Goal: Task Accomplishment & Management: Use online tool/utility

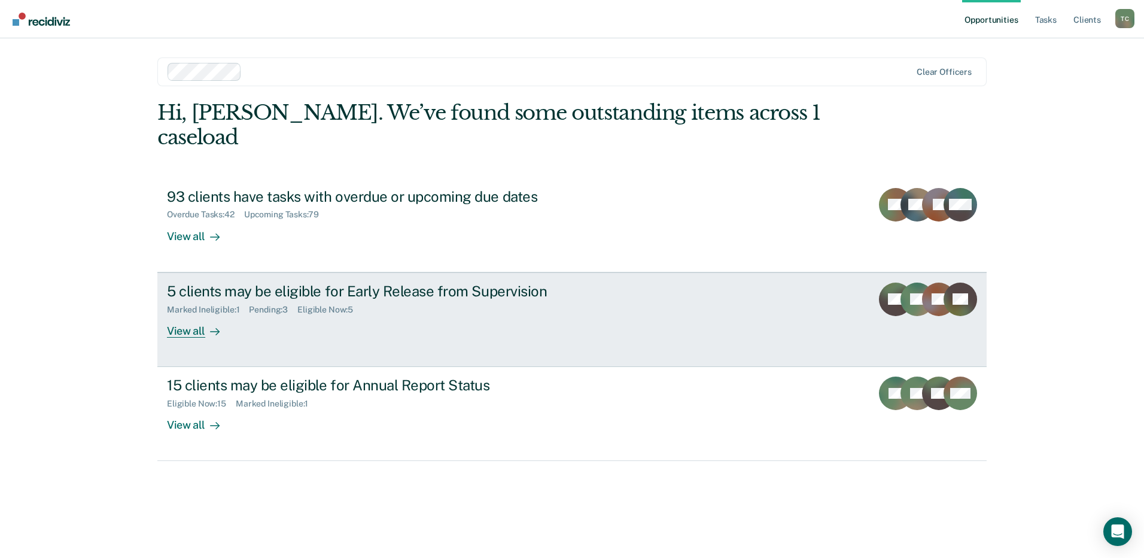
click at [349, 313] on div "5 clients may be eligible for Early Release from Supervision Marked Ineligible …" at bounding box center [391, 309] width 449 height 55
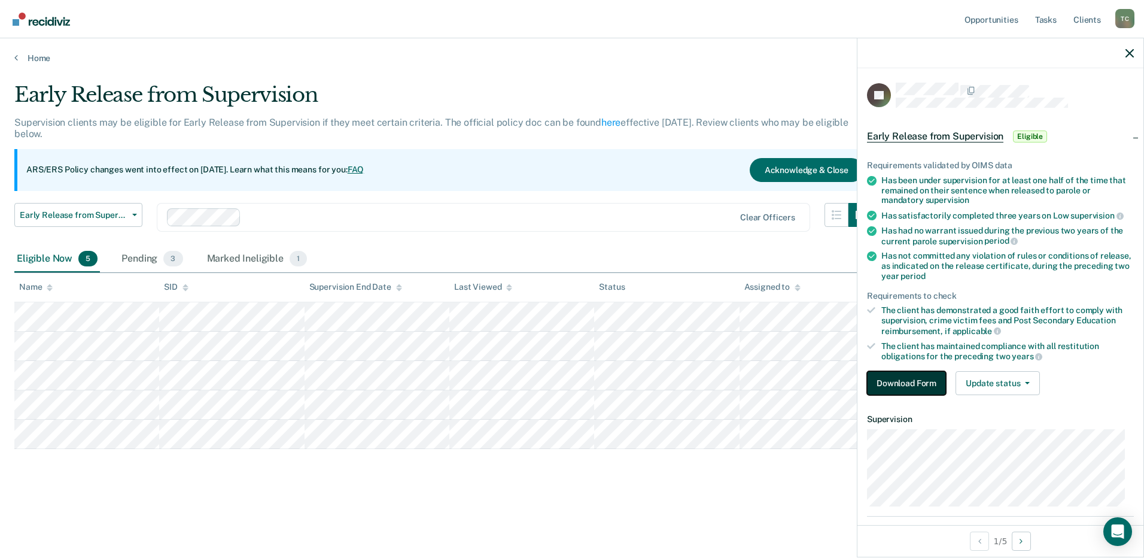
click at [885, 377] on button "Download Form" at bounding box center [906, 383] width 79 height 24
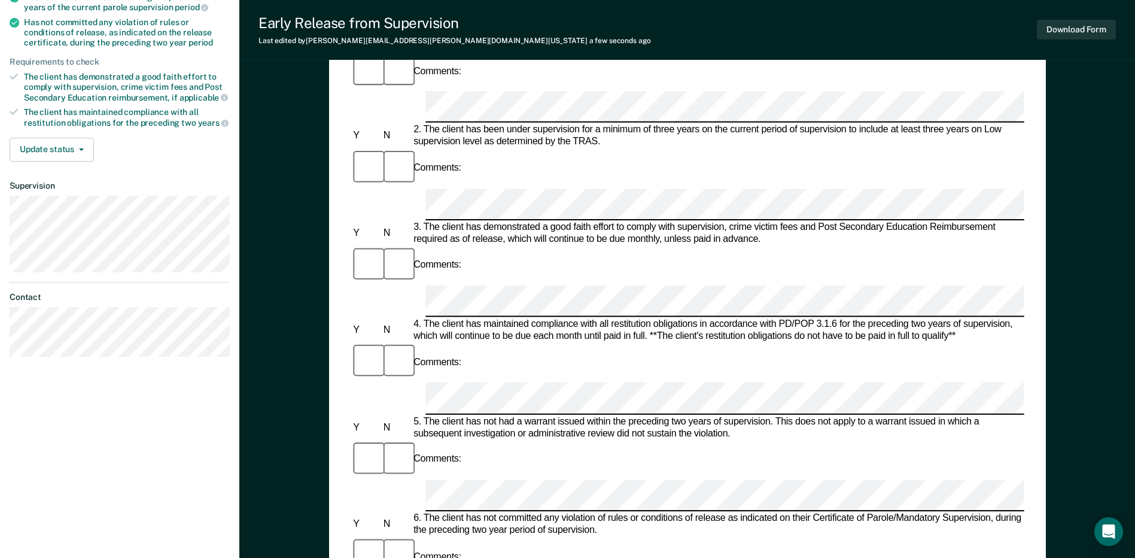
scroll to position [239, 0]
click at [1082, 28] on button "Download Form" at bounding box center [1076, 30] width 79 height 20
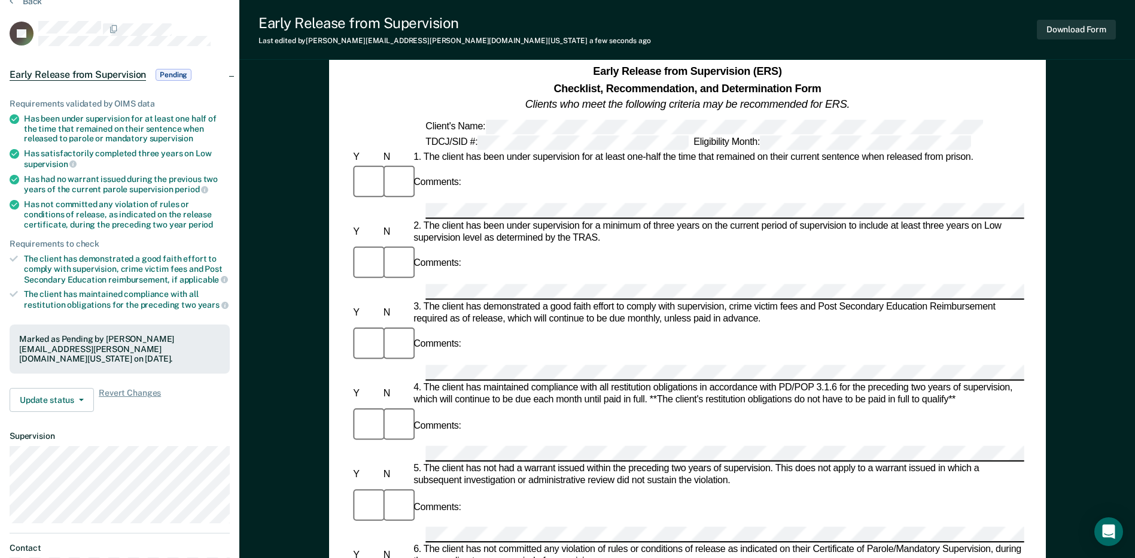
scroll to position [0, 0]
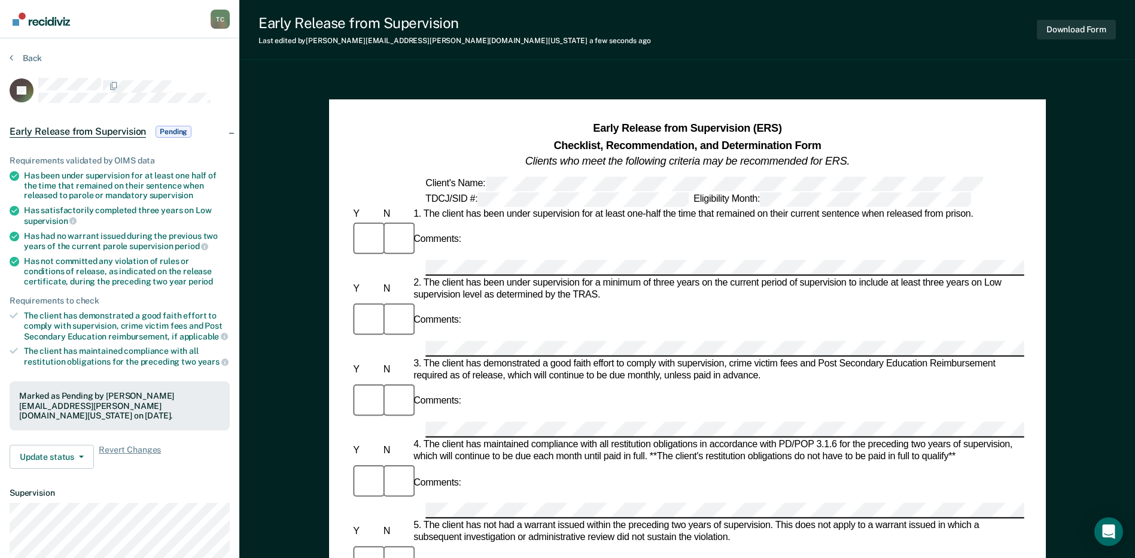
click at [29, 52] on section "Back JG Early Release from Supervision Pending Requirements validated by OIMS d…" at bounding box center [119, 363] width 239 height 650
click at [29, 56] on button "Back" at bounding box center [26, 58] width 32 height 11
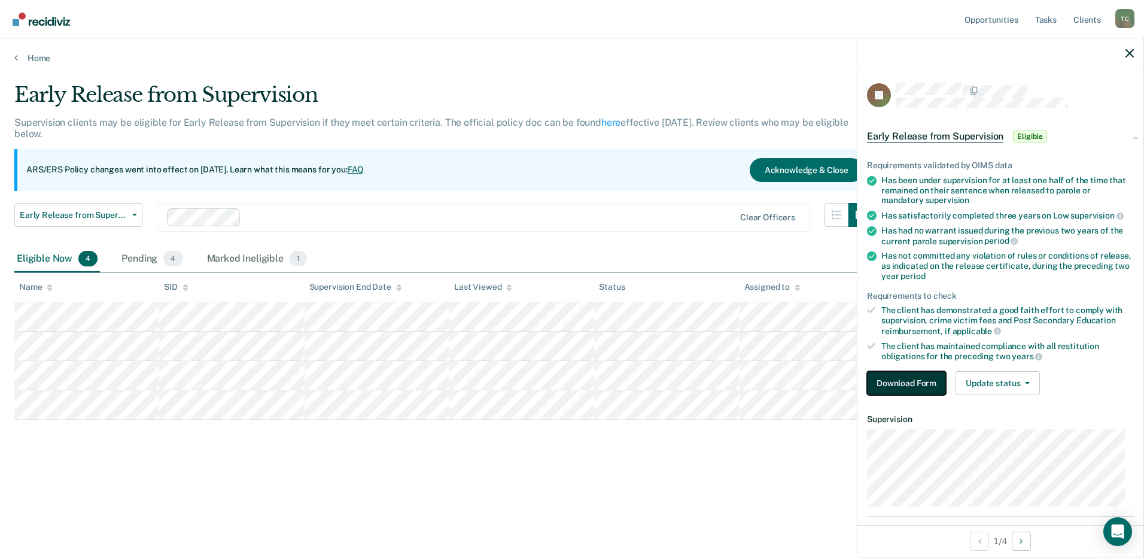
click at [923, 387] on button "Download Form" at bounding box center [906, 383] width 79 height 24
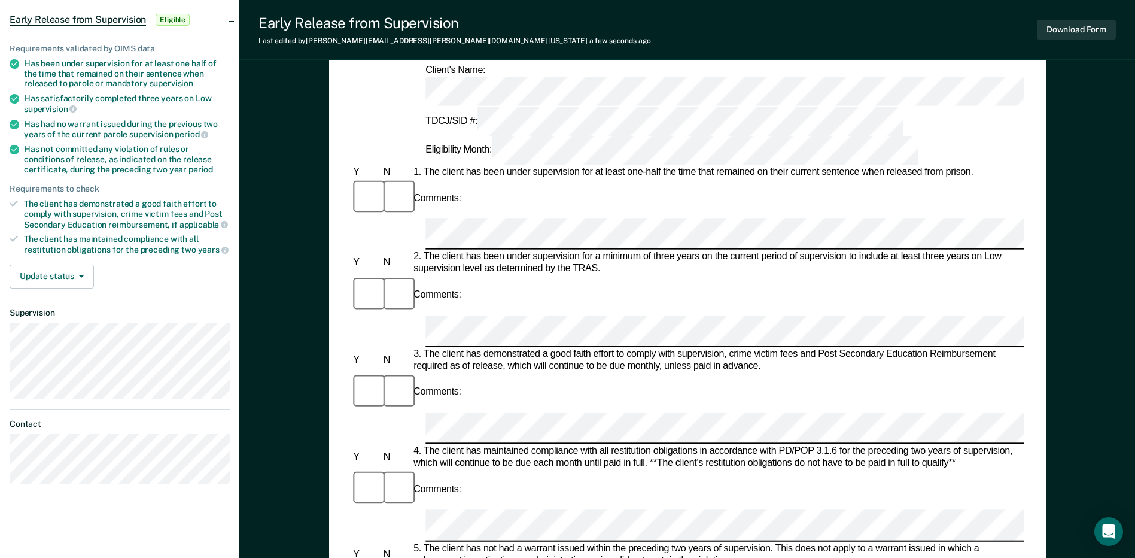
scroll to position [90, 0]
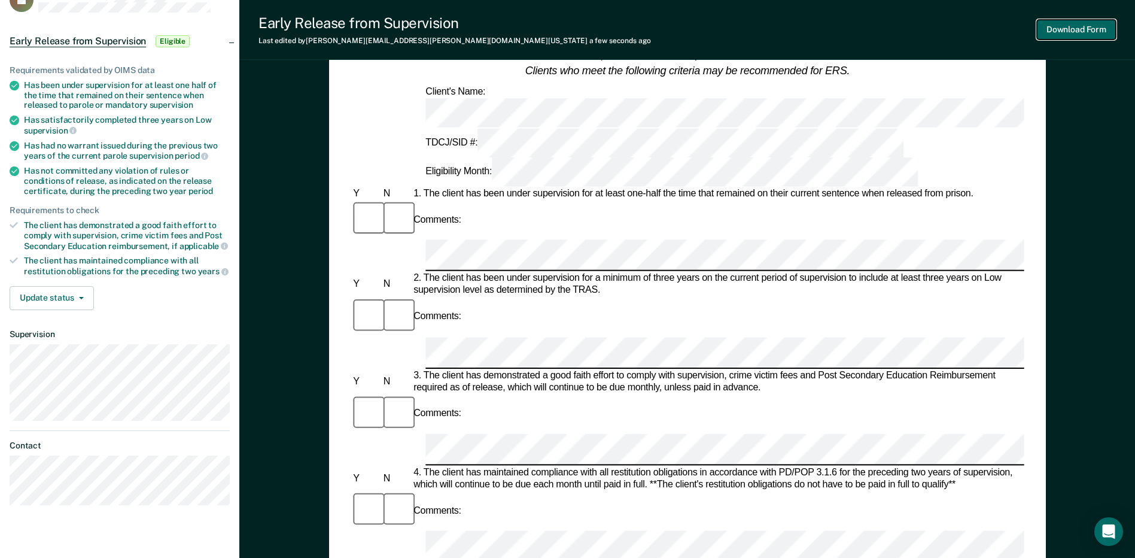
click at [1081, 26] on button "Download Form" at bounding box center [1076, 30] width 79 height 20
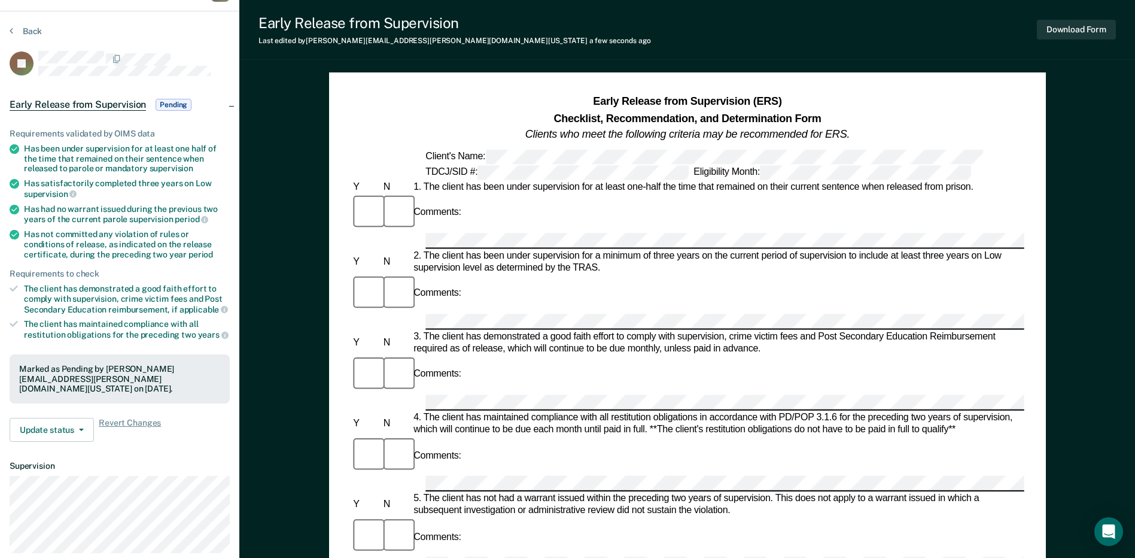
scroll to position [0, 0]
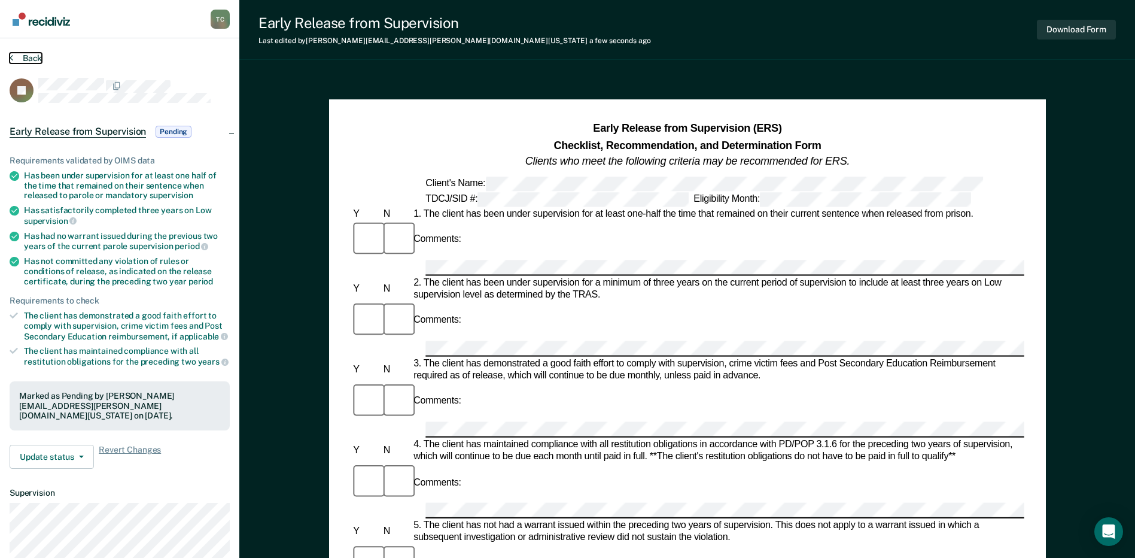
click at [26, 55] on button "Back" at bounding box center [26, 58] width 32 height 11
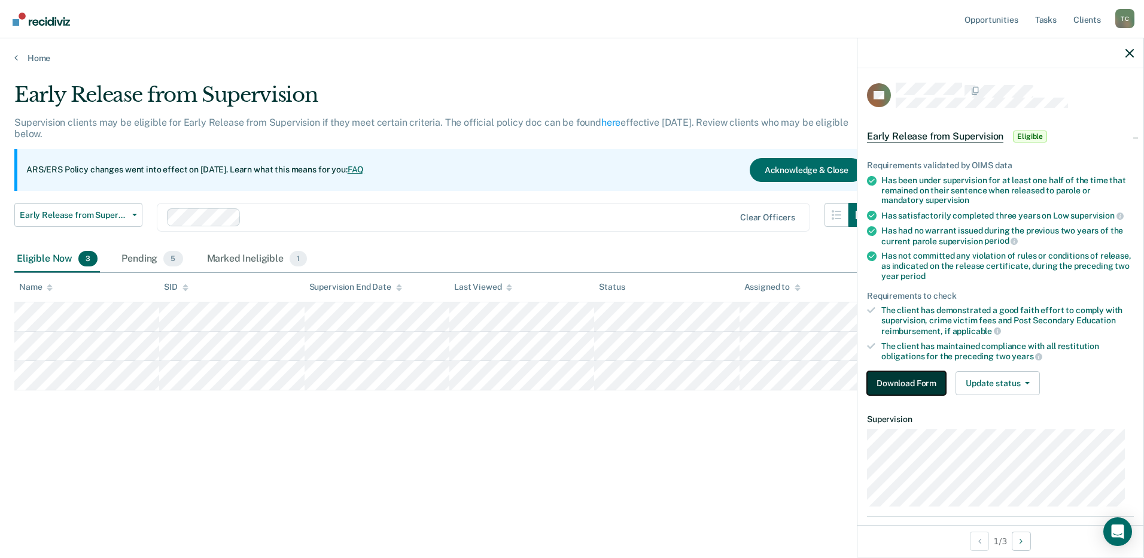
click at [873, 381] on button "Download Form" at bounding box center [906, 383] width 79 height 24
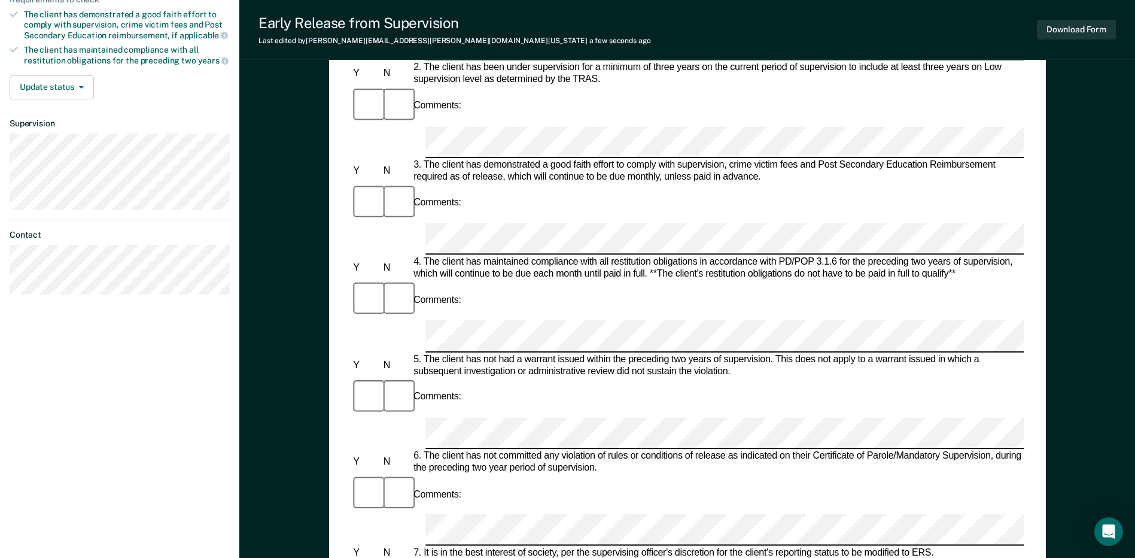
scroll to position [299, 0]
click at [1059, 29] on button "Download Form" at bounding box center [1076, 30] width 79 height 20
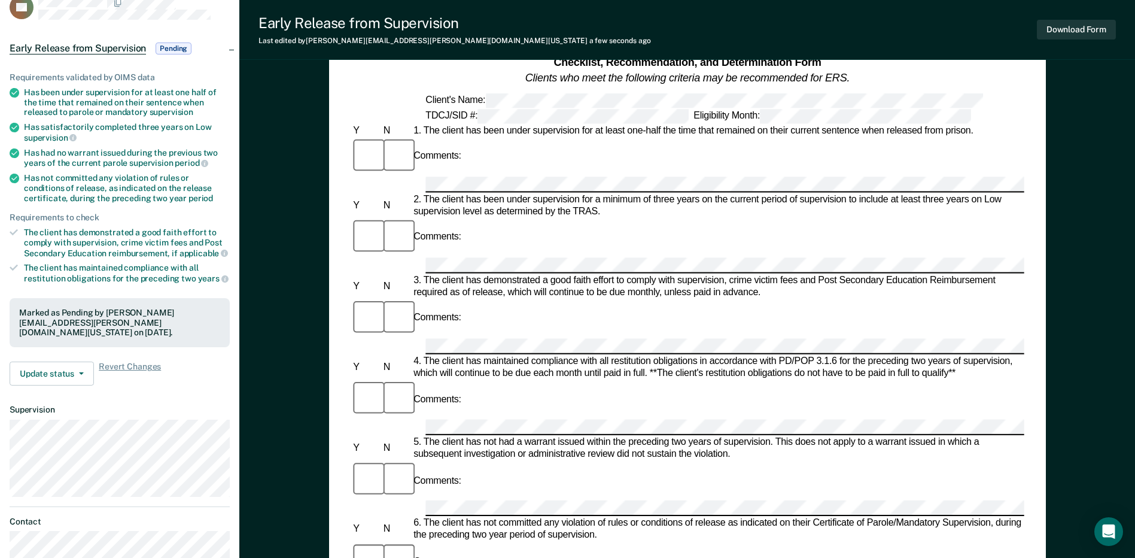
scroll to position [0, 0]
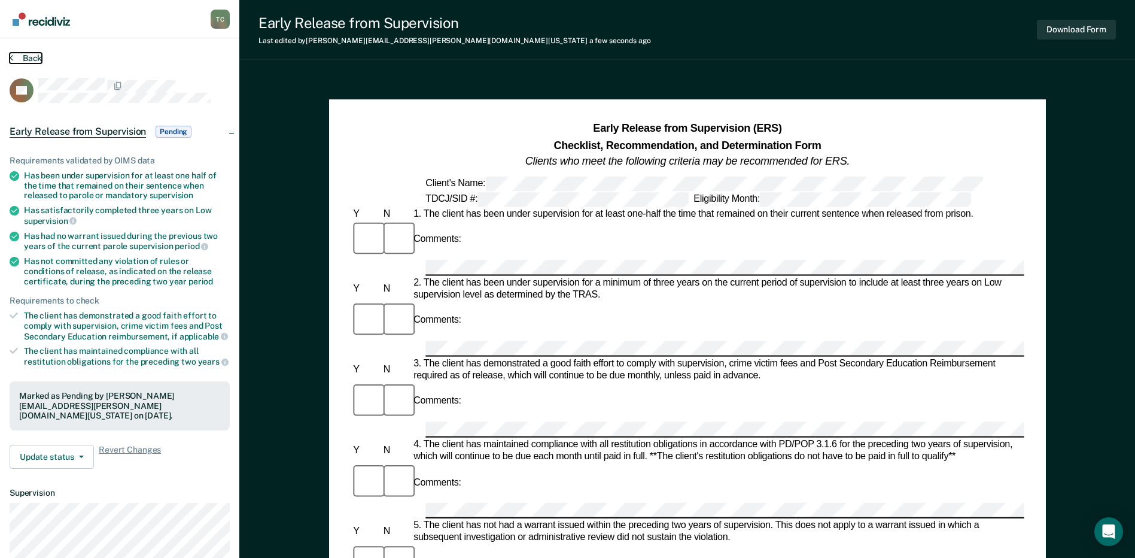
click at [26, 59] on button "Back" at bounding box center [26, 58] width 32 height 11
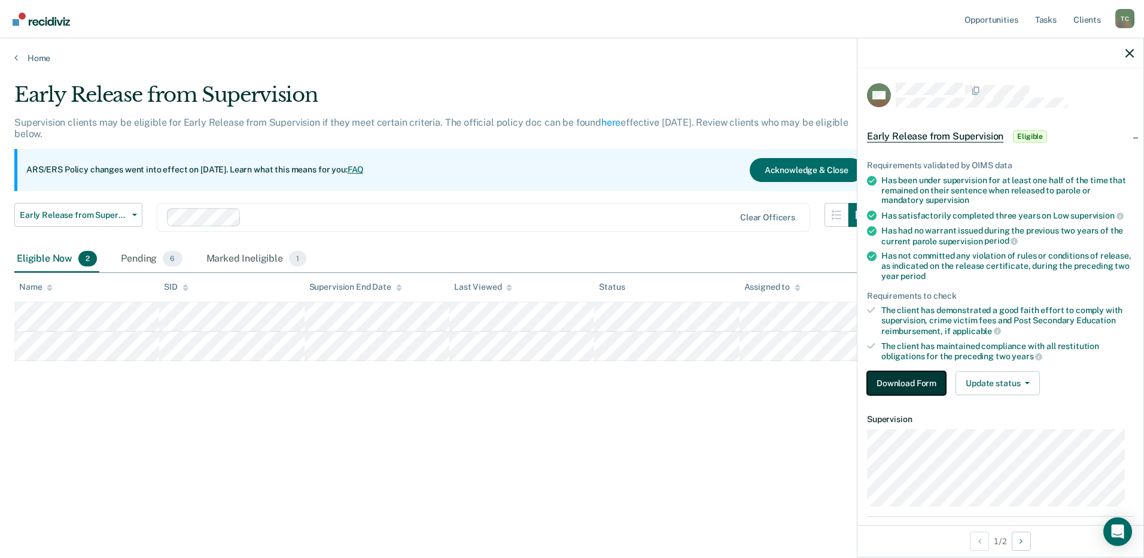
click at [909, 389] on button "Download Form" at bounding box center [906, 383] width 79 height 24
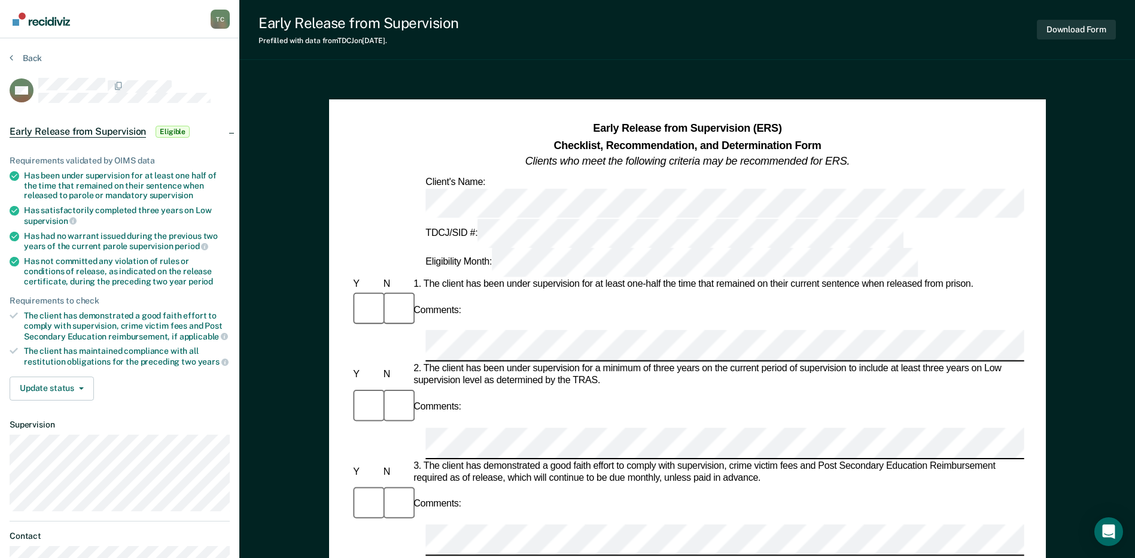
click at [480, 290] on div "Comments:" at bounding box center [687, 310] width 673 height 40
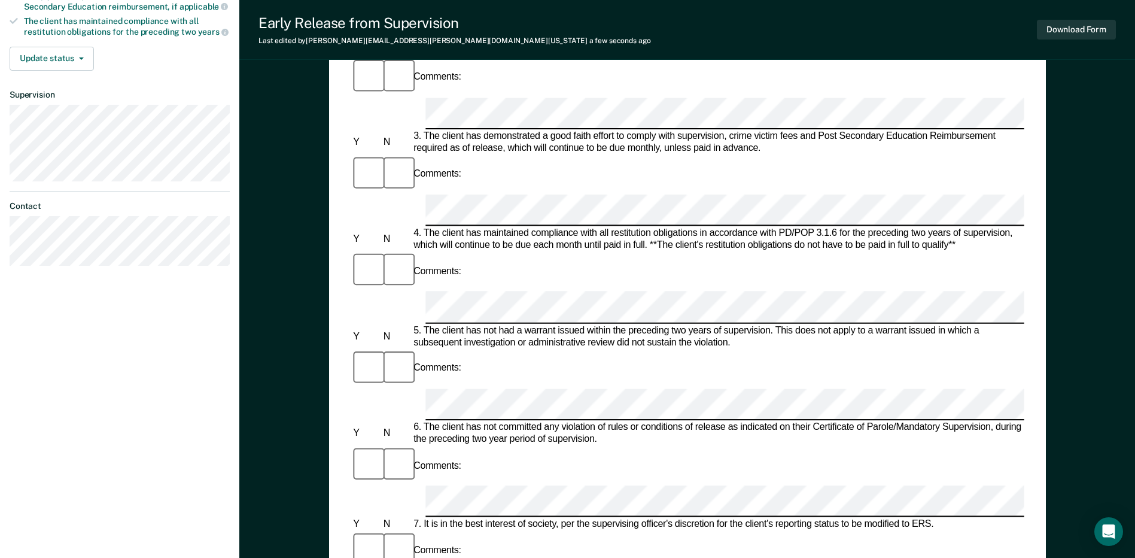
scroll to position [299, 0]
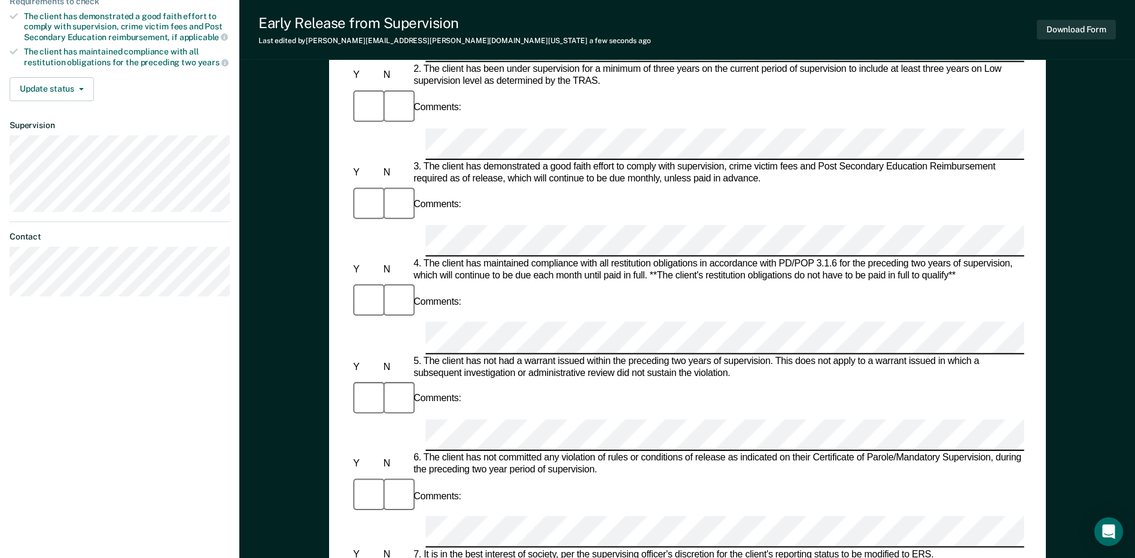
click at [1065, 28] on button "Download Form" at bounding box center [1076, 30] width 79 height 20
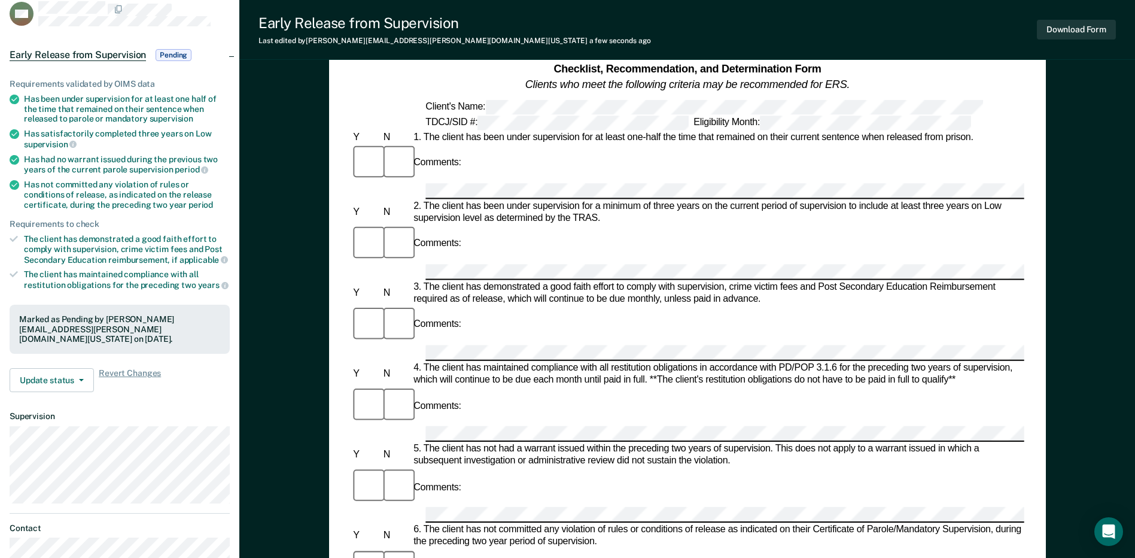
scroll to position [0, 0]
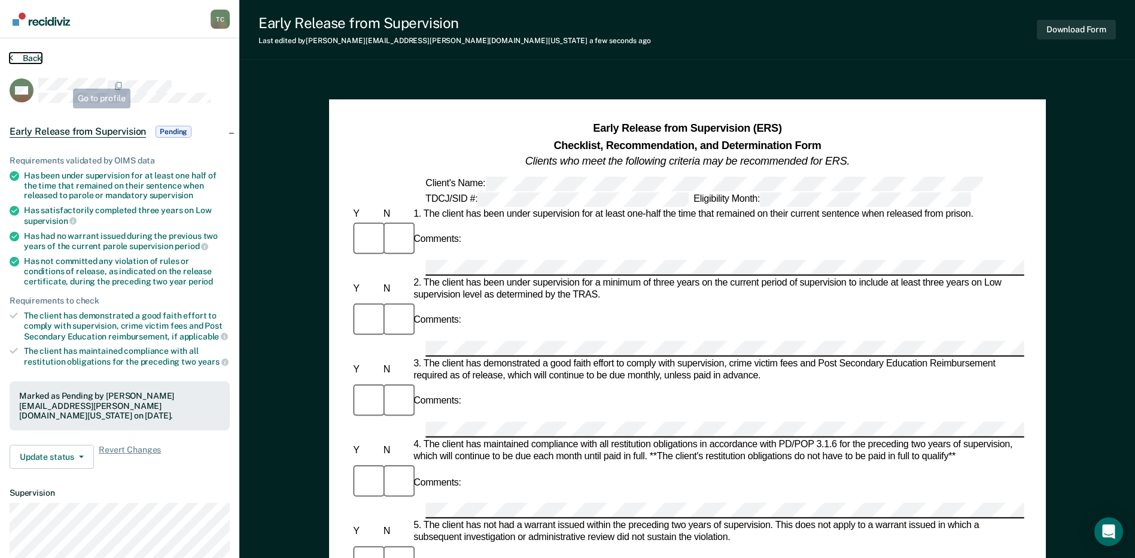
click at [26, 57] on button "Back" at bounding box center [26, 58] width 32 height 11
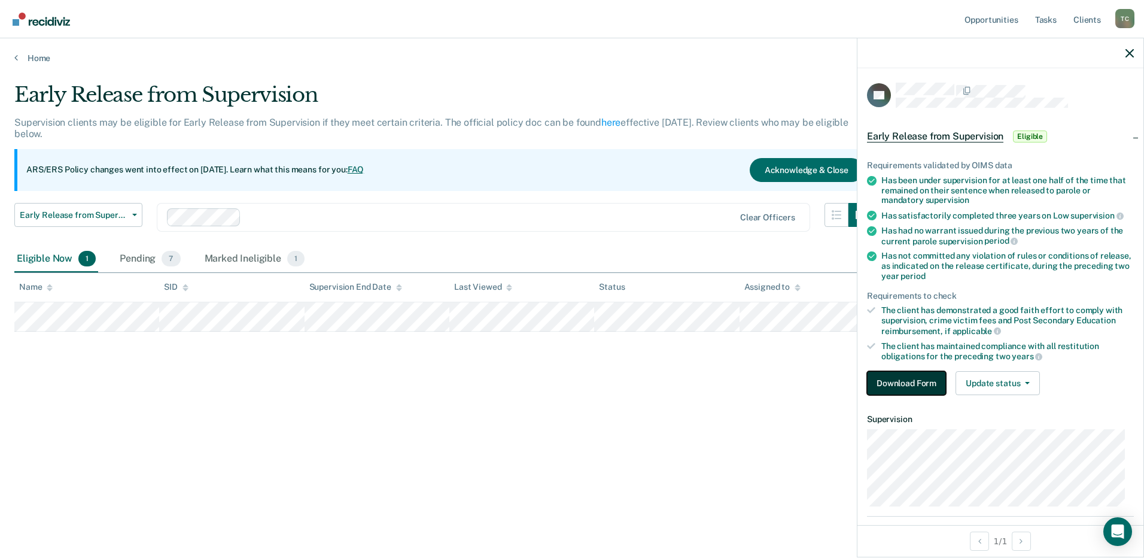
click at [909, 378] on button "Download Form" at bounding box center [906, 383] width 79 height 24
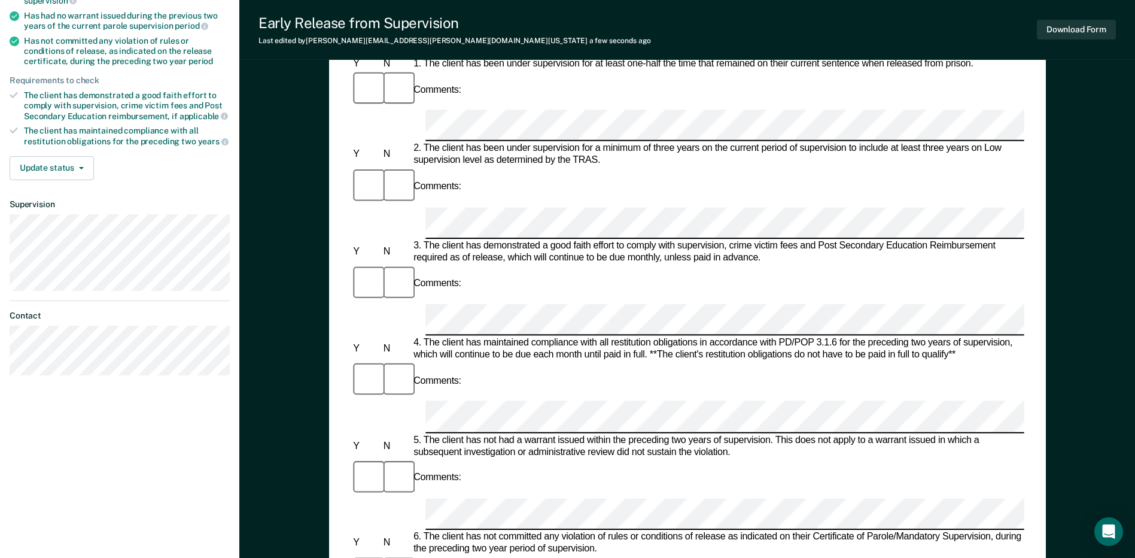
scroll to position [239, 0]
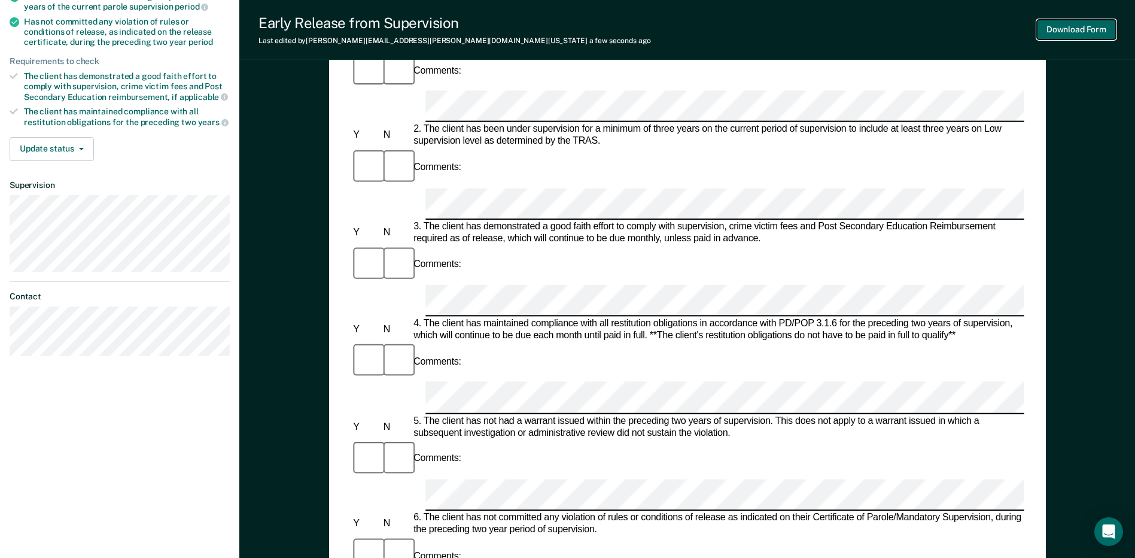
click at [1080, 23] on button "Download Form" at bounding box center [1076, 30] width 79 height 20
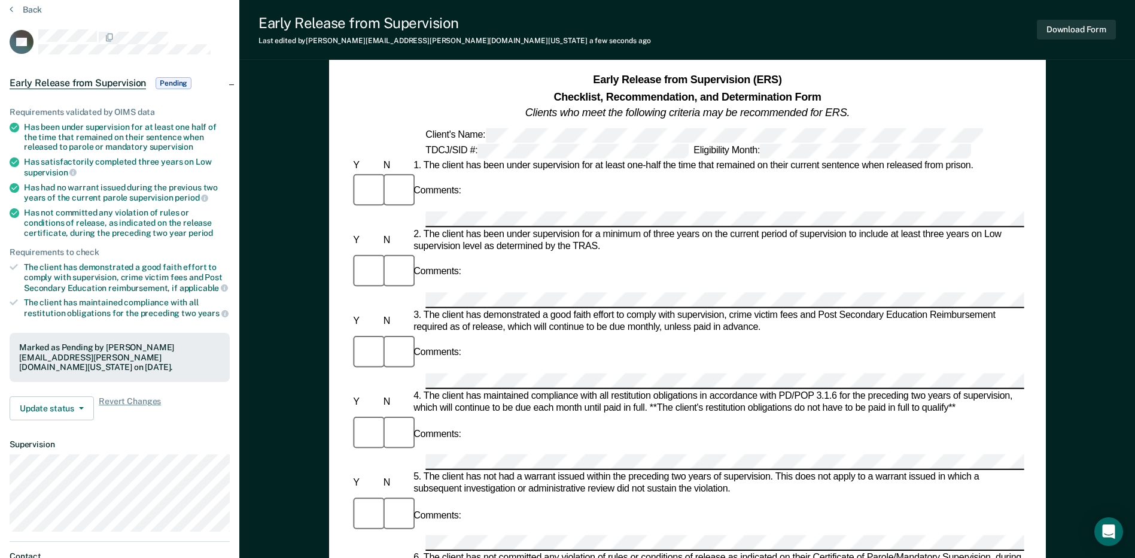
scroll to position [0, 0]
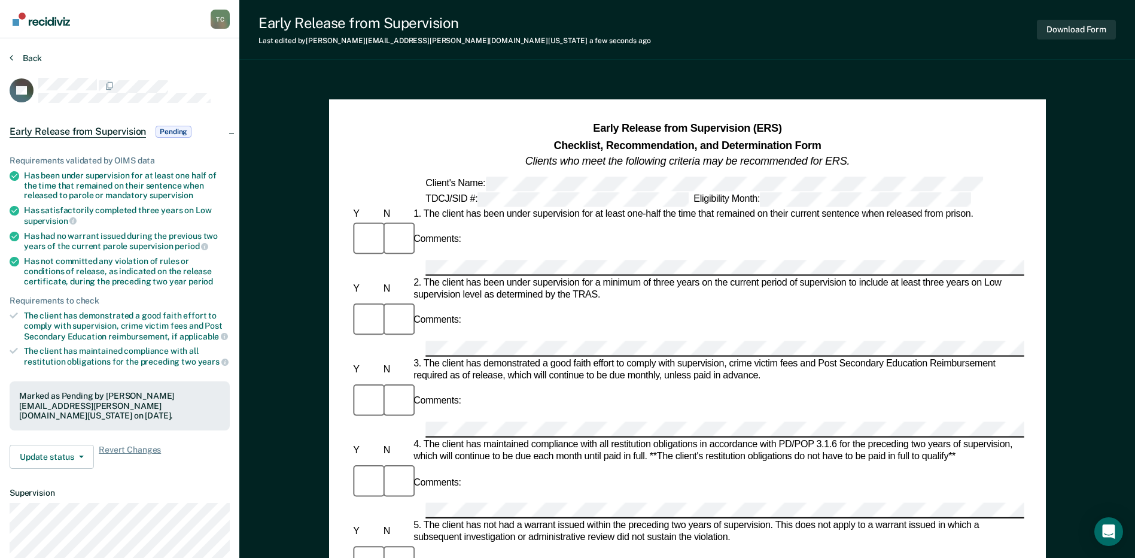
click at [42, 58] on div "Back" at bounding box center [120, 65] width 220 height 25
click at [33, 59] on button "Back" at bounding box center [26, 58] width 32 height 11
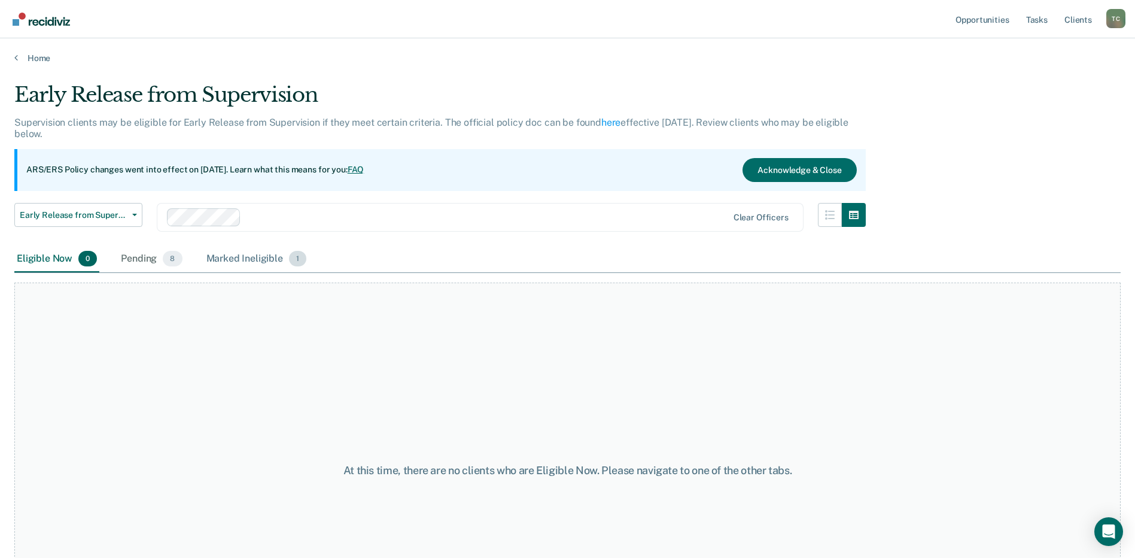
click at [263, 263] on div "Marked Ineligible 1" at bounding box center [256, 259] width 105 height 26
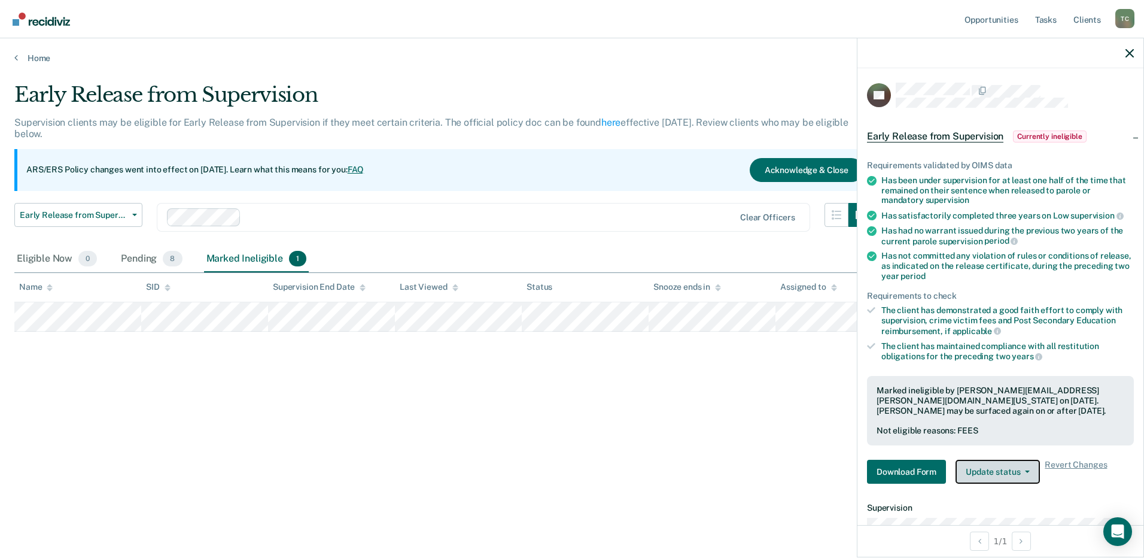
click at [985, 464] on button "Update status" at bounding box center [997, 471] width 84 height 24
click at [995, 502] on button "[PERSON_NAME]" at bounding box center [1012, 500] width 115 height 19
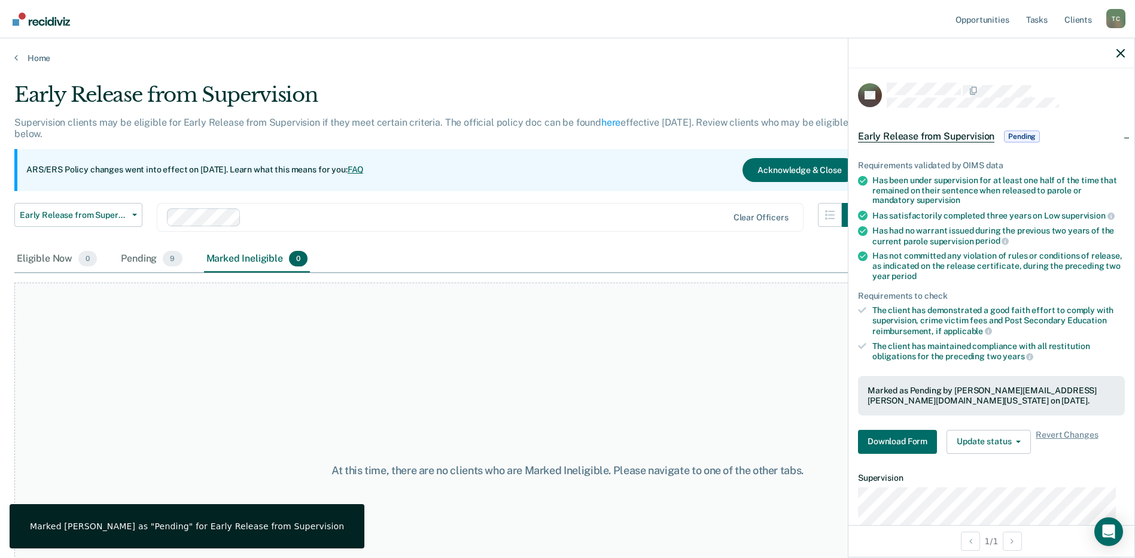
click at [370, 237] on div "Early Release from Supervision Early Release from Supervision Annual Report Sta…" at bounding box center [439, 224] width 851 height 43
click at [122, 220] on span "Early Release from Supervision" at bounding box center [74, 215] width 108 height 10
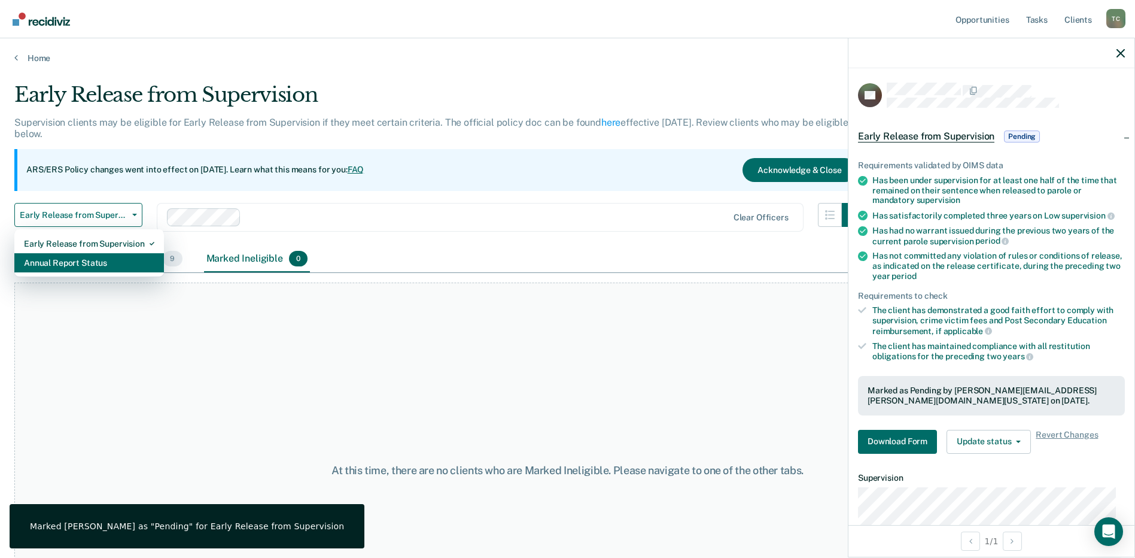
click at [102, 268] on div "Annual Report Status" at bounding box center [89, 262] width 130 height 19
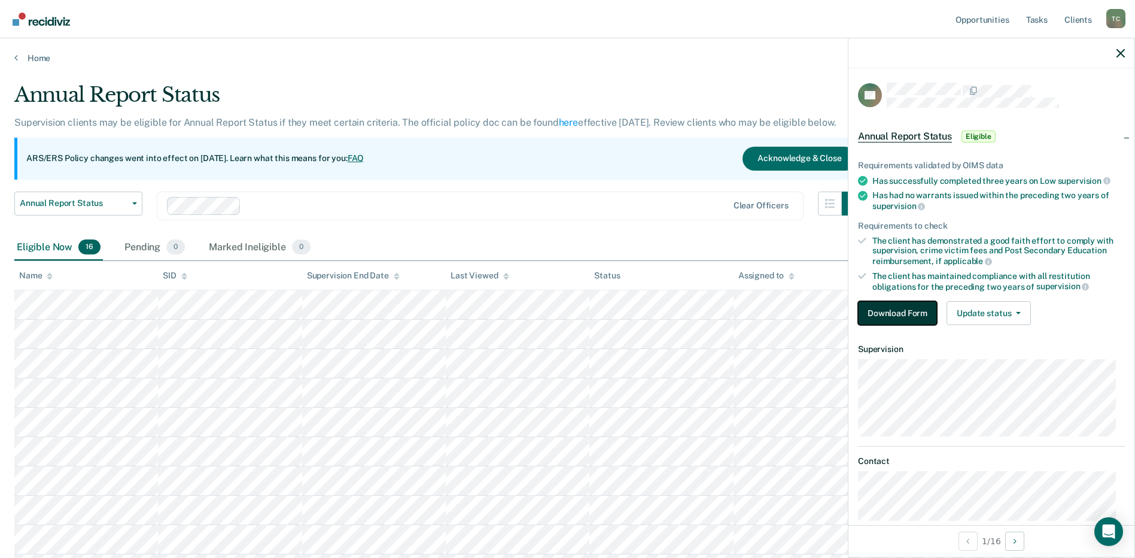
click at [886, 301] on button "Download Form" at bounding box center [897, 313] width 79 height 24
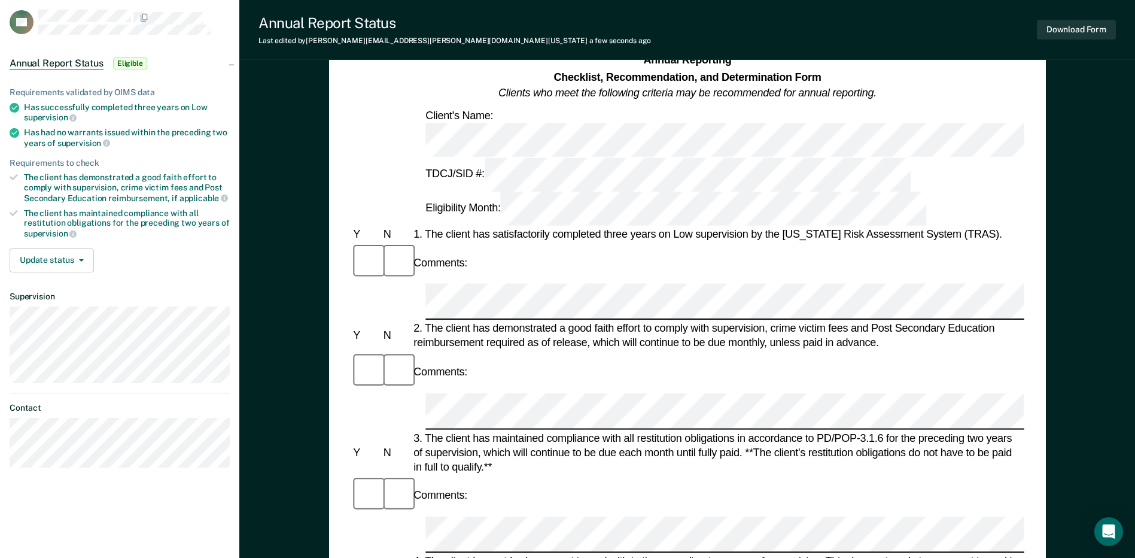
scroll to position [179, 0]
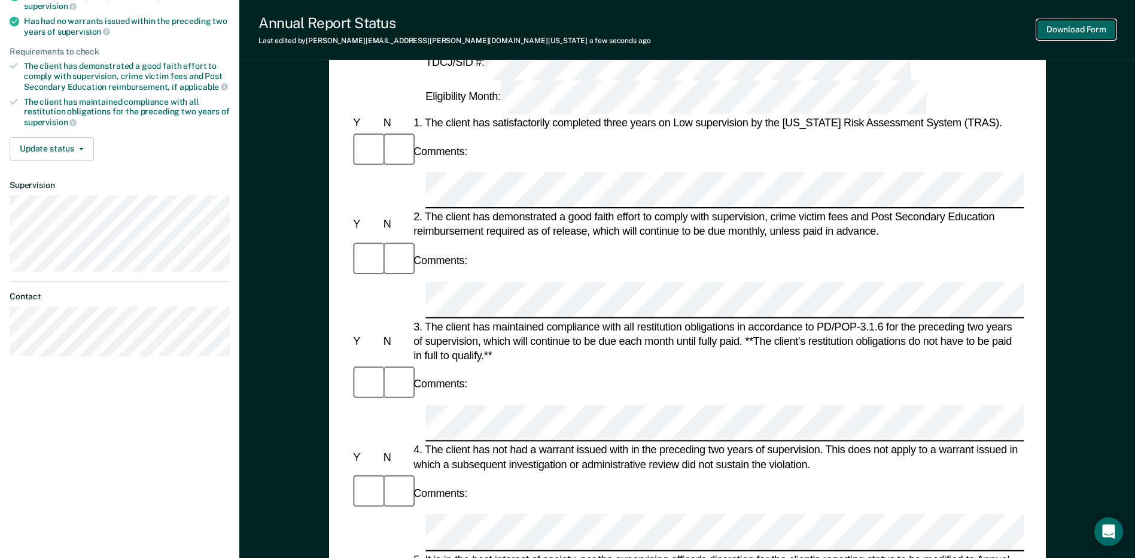
click at [1092, 28] on button "Download Form" at bounding box center [1076, 30] width 79 height 20
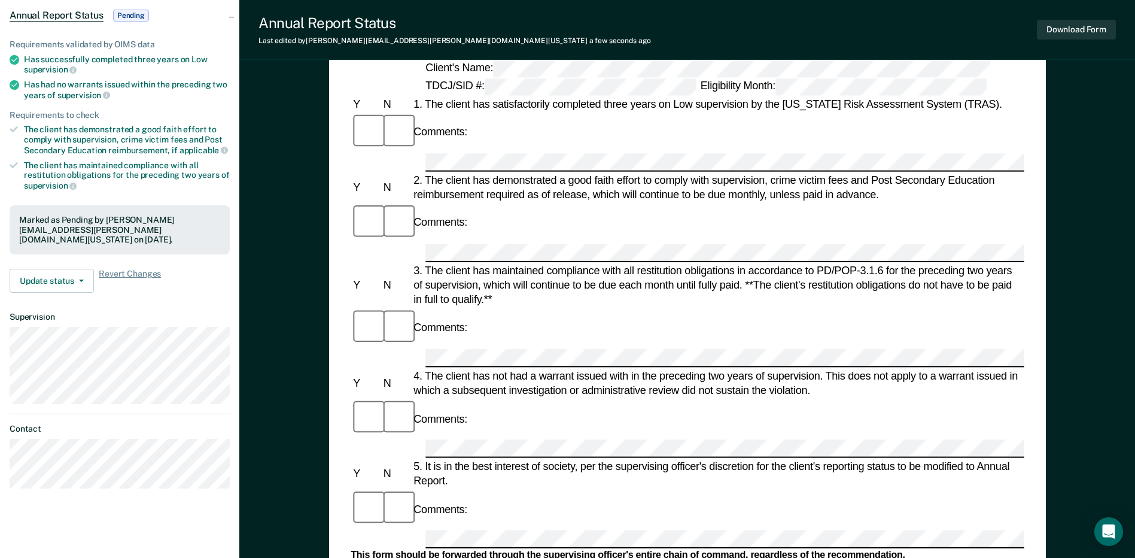
scroll to position [0, 0]
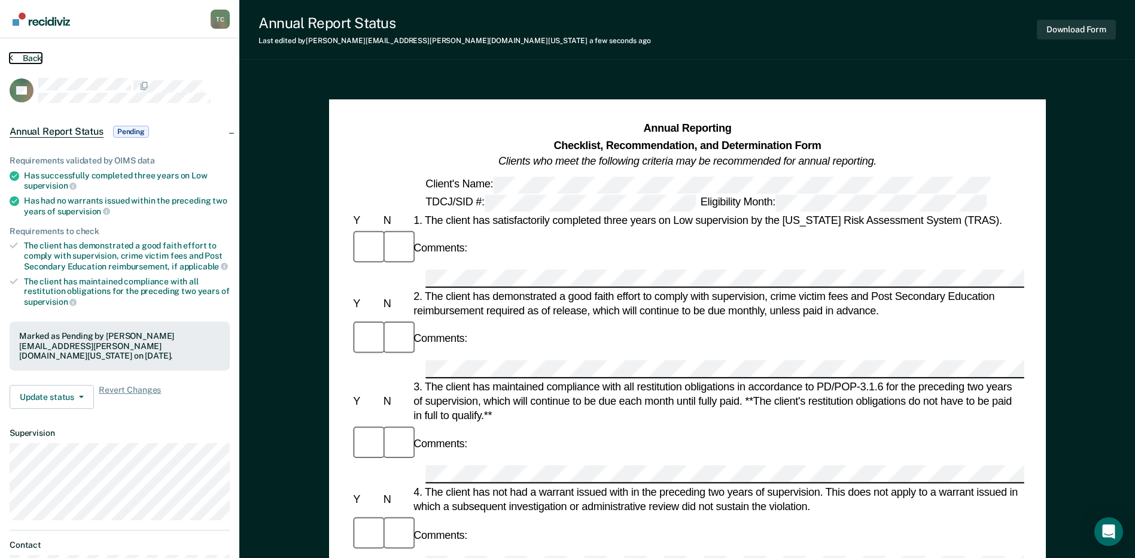
click at [41, 59] on button "Back" at bounding box center [26, 58] width 32 height 11
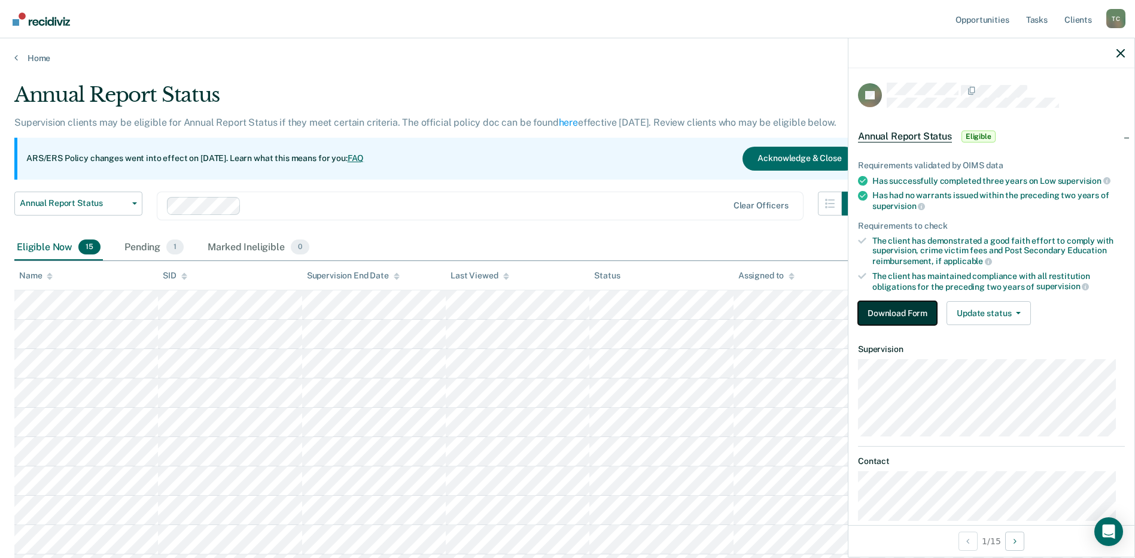
click at [893, 302] on button "Download Form" at bounding box center [897, 313] width 79 height 24
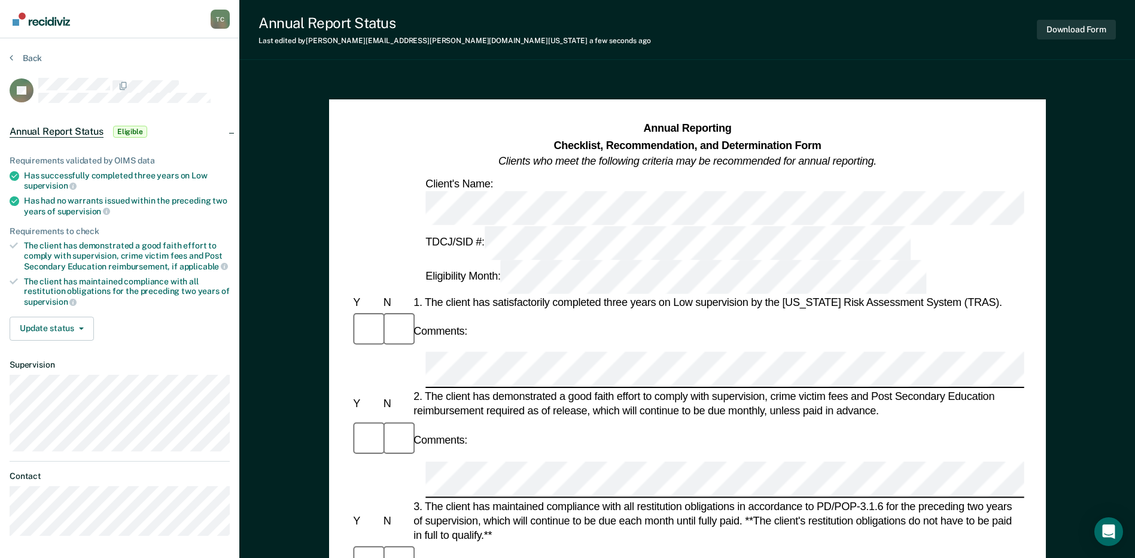
scroll to position [239, 0]
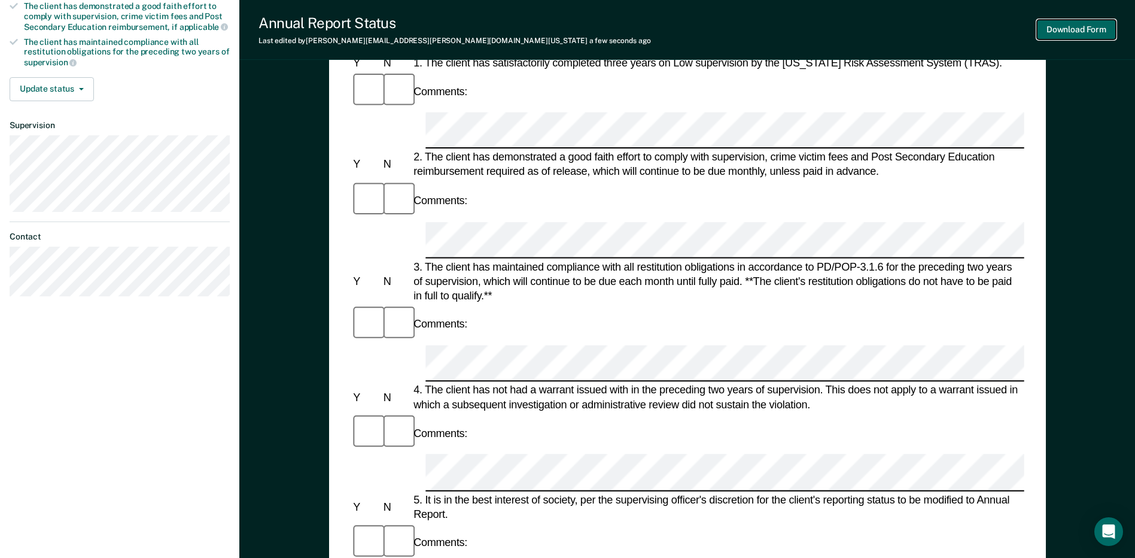
click at [1084, 23] on button "Download Form" at bounding box center [1076, 30] width 79 height 20
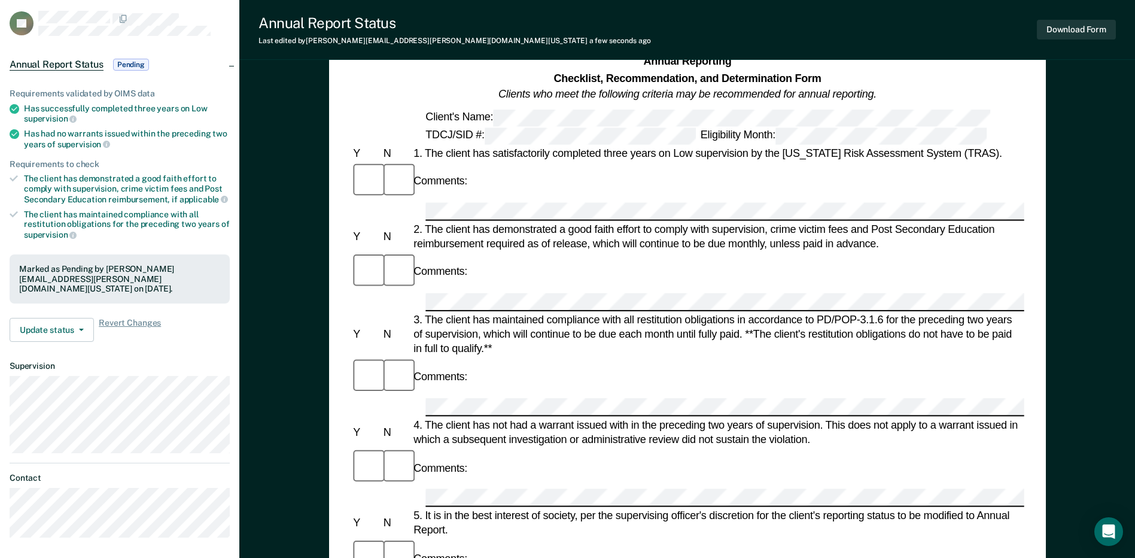
scroll to position [0, 0]
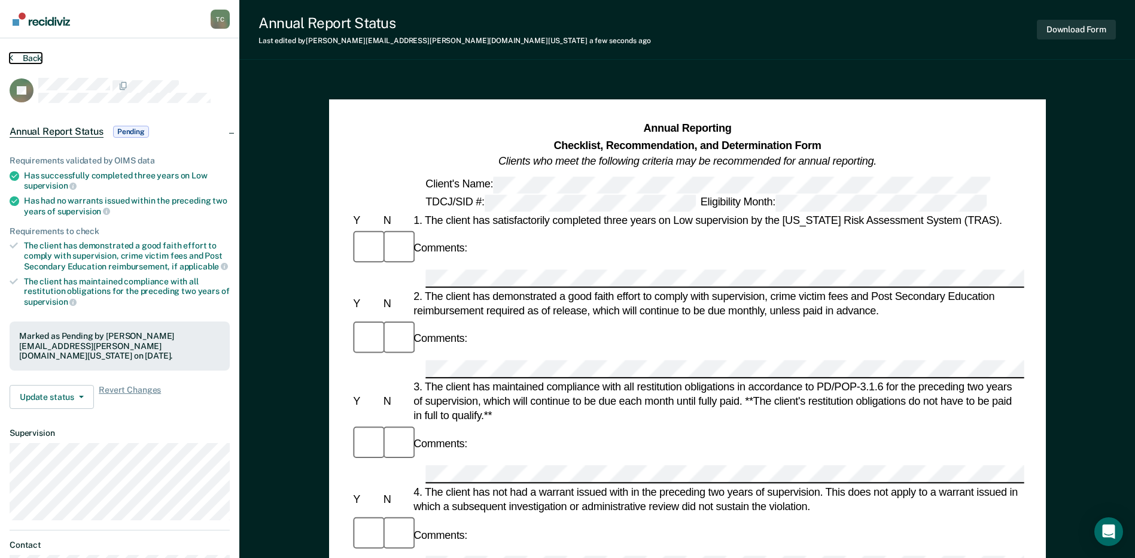
click at [29, 59] on button "Back" at bounding box center [26, 58] width 32 height 11
